Goal: Task Accomplishment & Management: Manage account settings

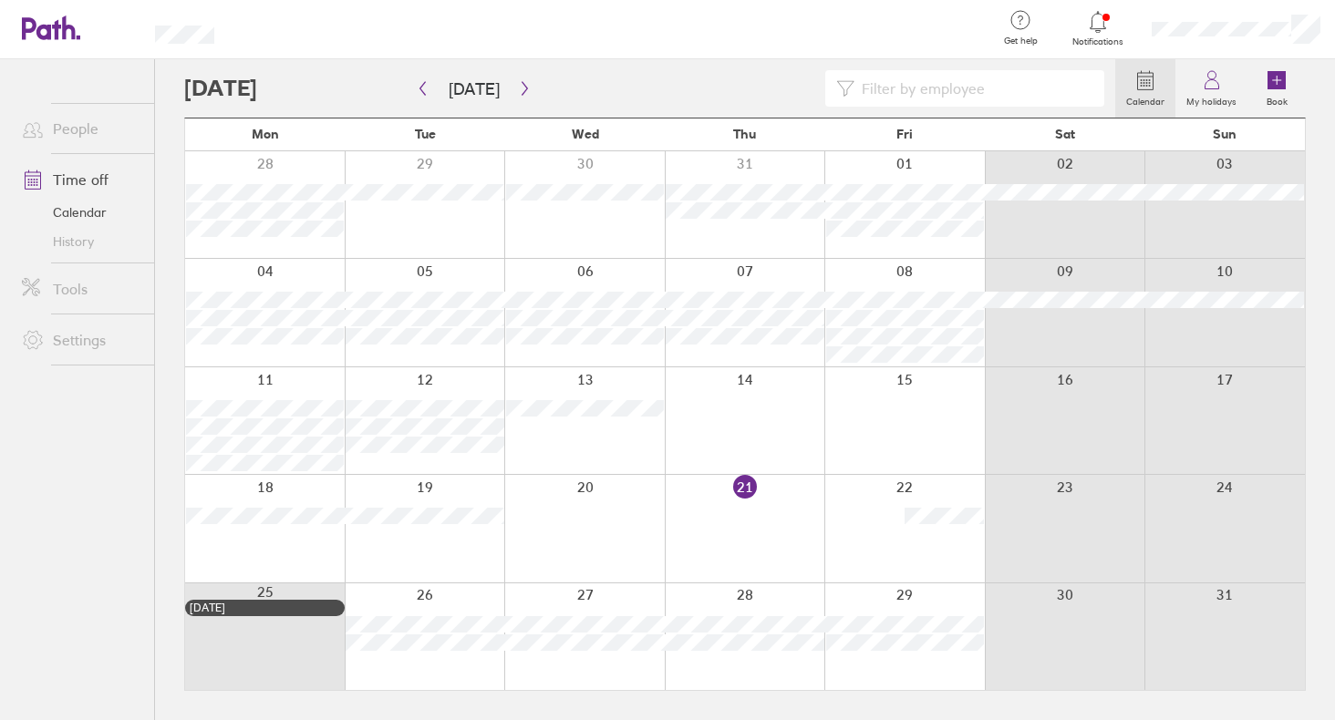
click at [521, 87] on icon "button" at bounding box center [523, 89] width 5 height 14
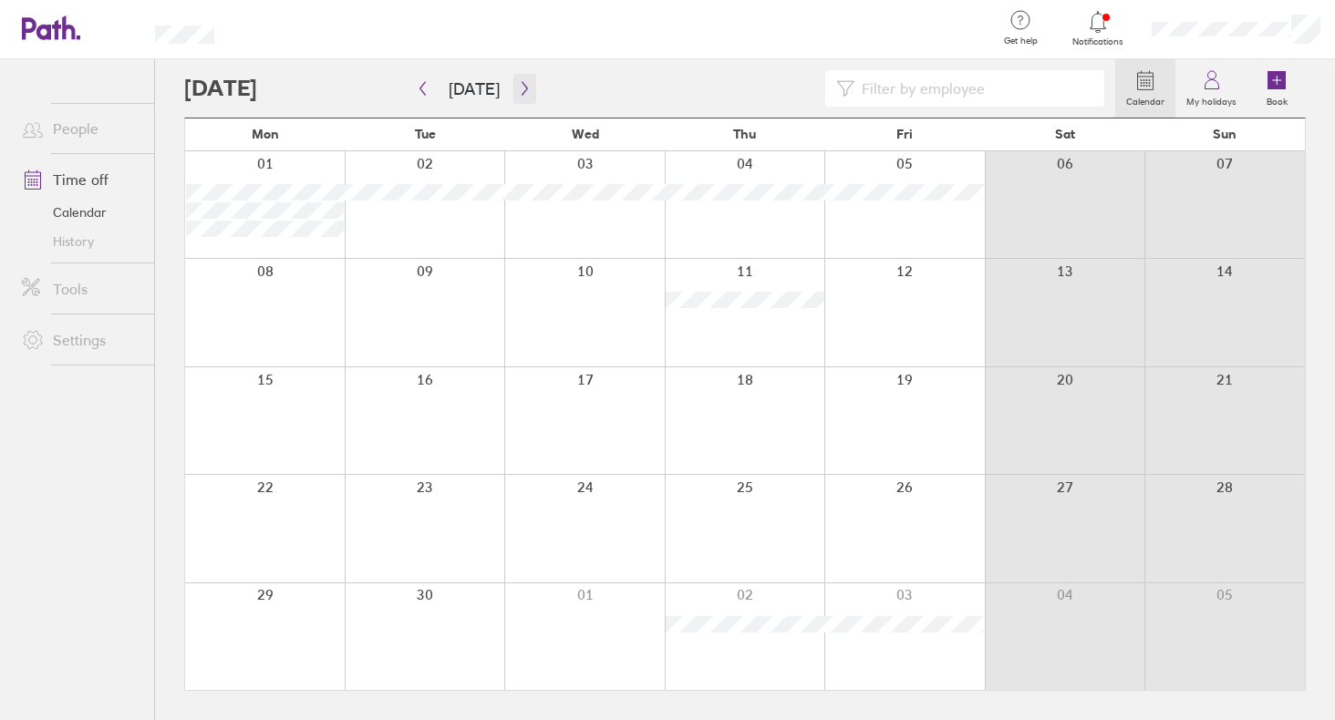
click at [518, 91] on icon "button" at bounding box center [525, 88] width 14 height 15
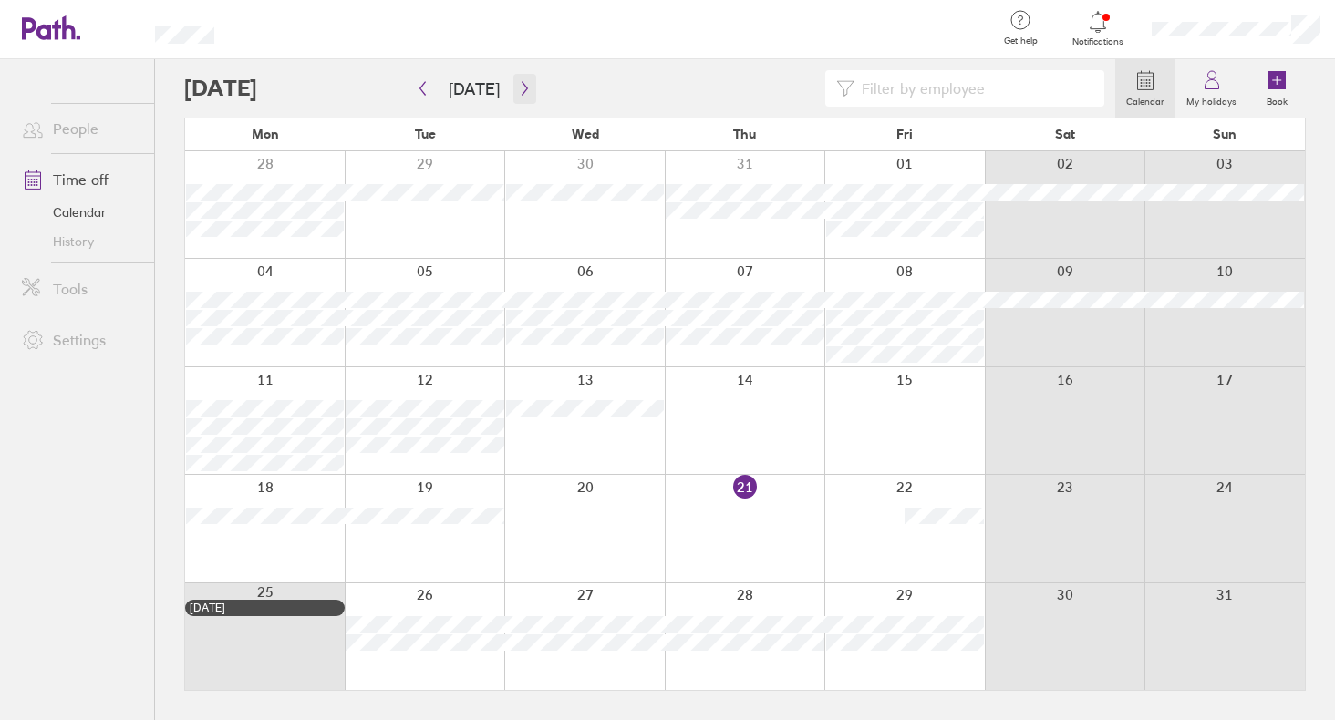
click at [521, 91] on icon "button" at bounding box center [523, 89] width 5 height 14
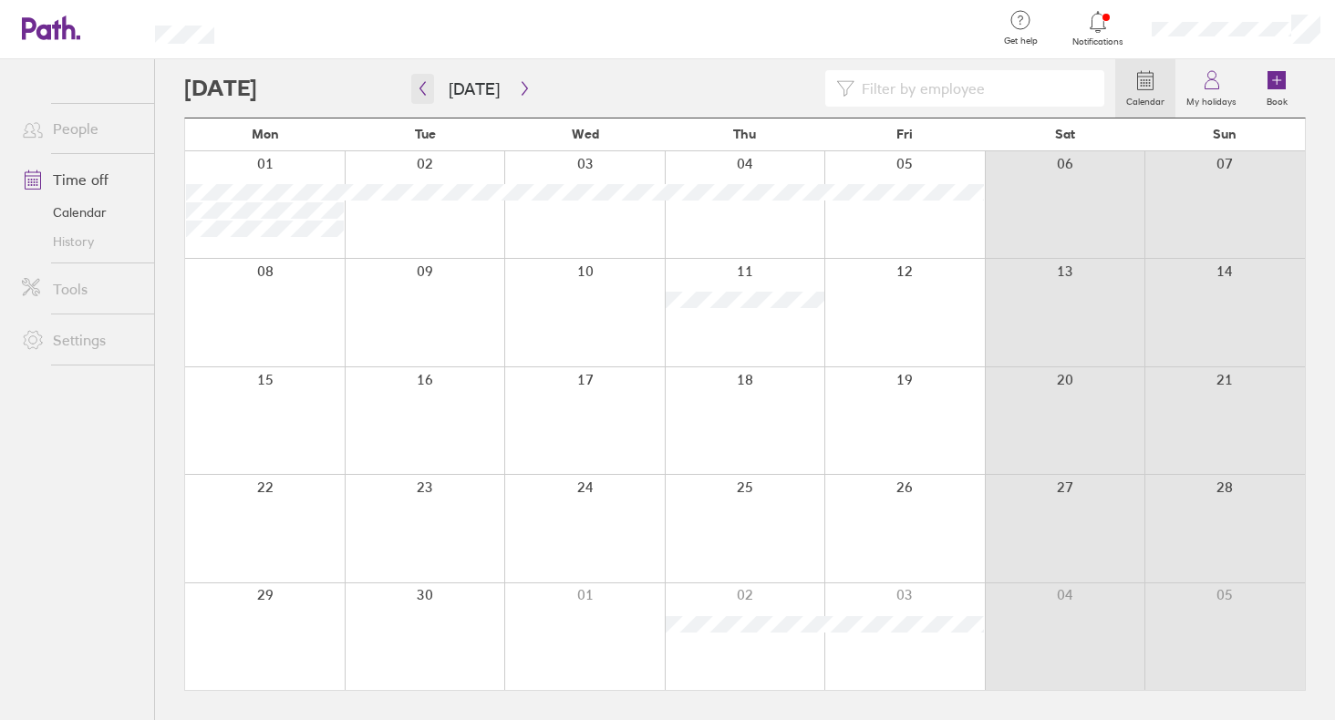
click at [422, 89] on icon "button" at bounding box center [423, 88] width 14 height 15
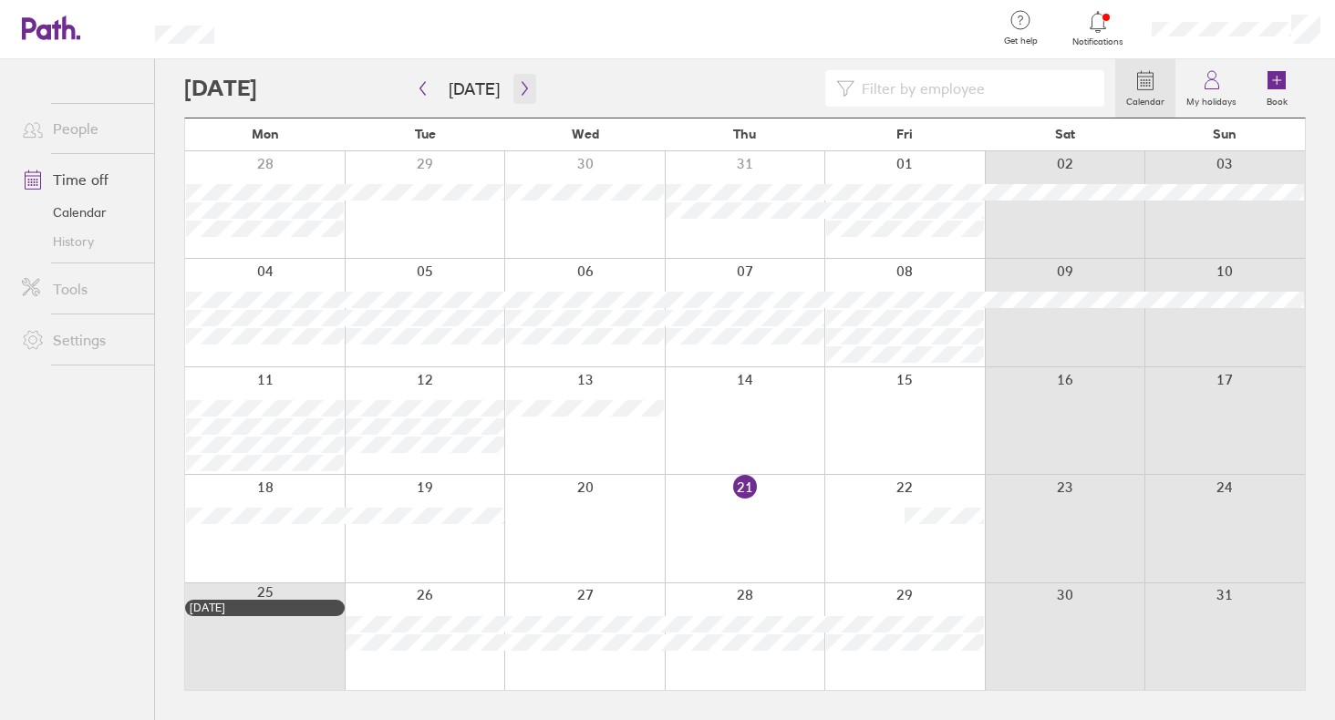
click at [521, 90] on icon "button" at bounding box center [525, 88] width 14 height 15
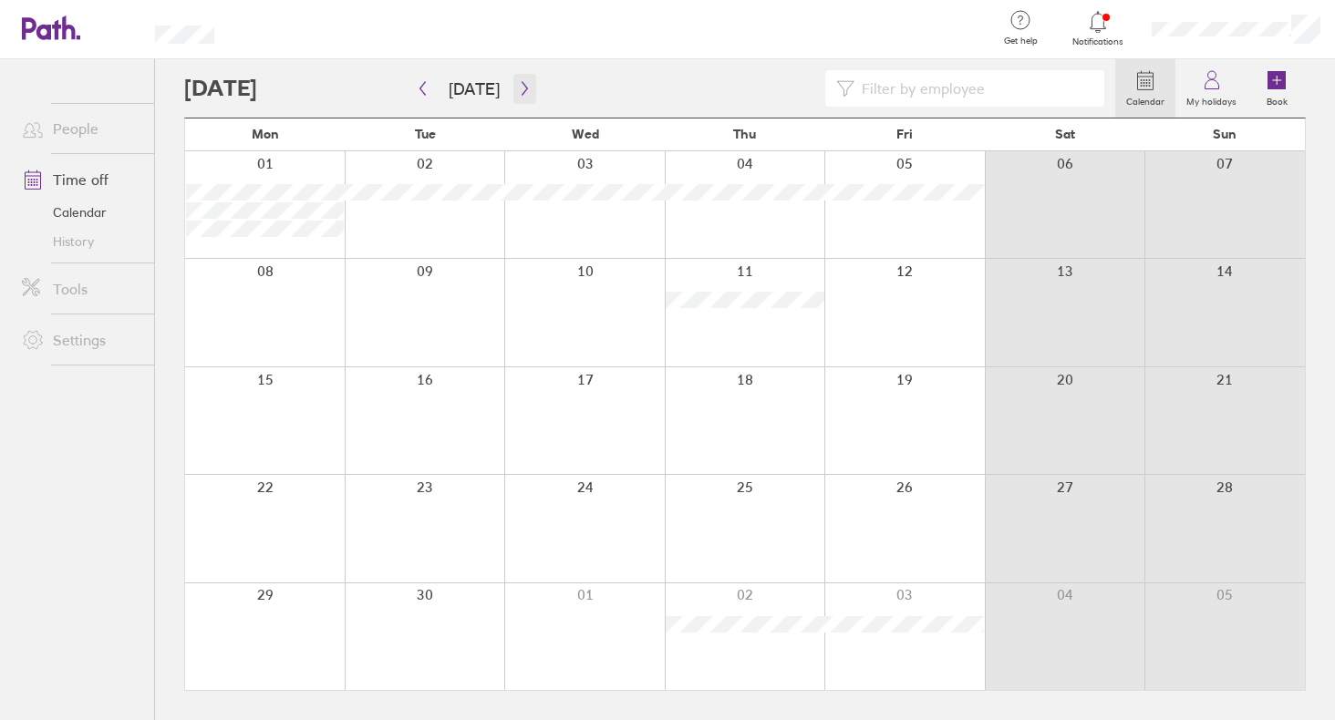
click at [520, 88] on icon "button" at bounding box center [525, 88] width 14 height 15
click at [521, 90] on icon "button" at bounding box center [523, 89] width 5 height 14
